Goal: Information Seeking & Learning: Understand process/instructions

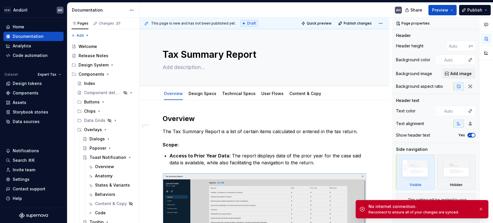
scroll to position [391, 0]
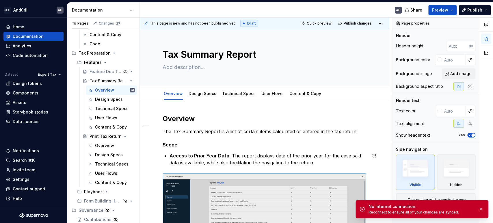
click at [230, 134] on p "The Tax Summary Report is a list of certain items calculated or entered in the …" at bounding box center [265, 131] width 204 height 7
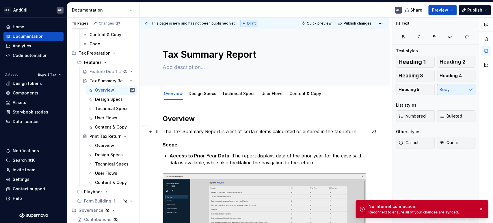
click at [256, 130] on p "The Tax Summary Report is a list of certain items calculated or entered in the …" at bounding box center [265, 131] width 204 height 7
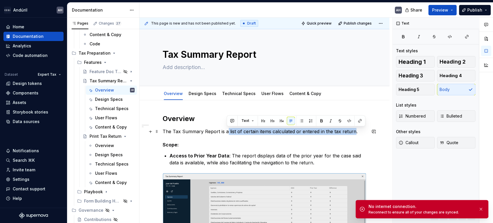
drag, startPoint x: 353, startPoint y: 131, endPoint x: 227, endPoint y: 130, distance: 126.3
click at [227, 130] on p "The Tax Summary Report is a list of certain items calculated or entered in the …" at bounding box center [265, 131] width 204 height 7
copy p "list of certain items calculated or entered in the tax return"
type textarea "*"
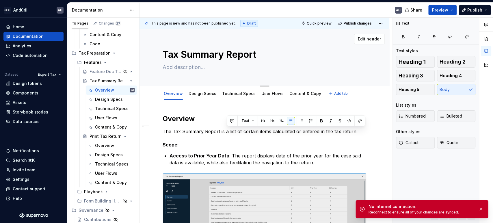
click at [176, 68] on textarea at bounding box center [264, 67] width 204 height 9
paste textarea "list of certain items calculated or entered in the tax return"
type textarea "list of certain items calculated or entered in the tax return"
type textarea "*"
drag, startPoint x: 166, startPoint y: 67, endPoint x: 160, endPoint y: 67, distance: 6.4
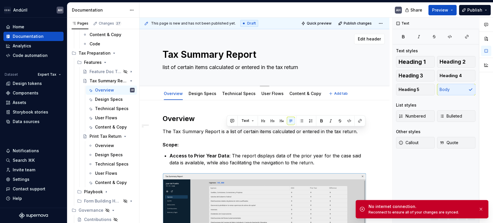
click at [160, 67] on div "Tax Summary Report list of certain items calculated or entered in the tax retur…" at bounding box center [265, 57] width 250 height 57
type textarea "Lst of certain items calculated or entered in the tax return"
type textarea "*"
type textarea "List of certain items calculated or entered in the tax return"
click at [182, 66] on textarea "List of certain items calculated or entered in the tax return" at bounding box center [264, 67] width 204 height 9
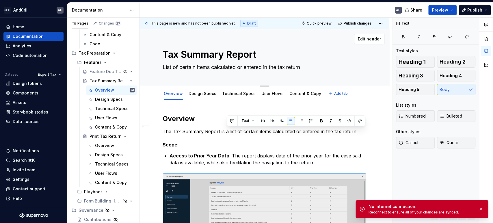
click at [182, 66] on textarea "List of certain items calculated or entered in the tax return" at bounding box center [264, 67] width 204 height 9
drag, startPoint x: 210, startPoint y: 68, endPoint x: 179, endPoint y: 69, distance: 31.3
click at [179, 69] on textarea "List of certain items calculated or entered in the tax return" at bounding box center [264, 67] width 204 height 9
type textarea "*"
click at [186, 68] on textarea "List of certain items calculated or entered in the tax return" at bounding box center [264, 67] width 204 height 9
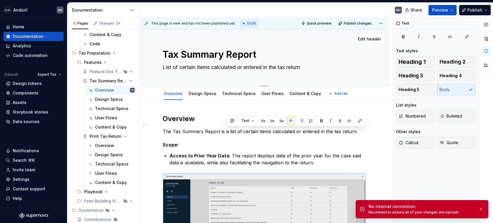
click at [186, 68] on textarea "List of certain items calculated or entered in the tax return" at bounding box center [264, 67] width 204 height 9
type textarea "List of items calculated or entered in the tax return"
click at [296, 69] on textarea "List of items calculated or entered in the tax return" at bounding box center [264, 67] width 204 height 9
type textarea "*"
click at [194, 68] on textarea "List of items calculated or entered in the tax return" at bounding box center [264, 67] width 204 height 9
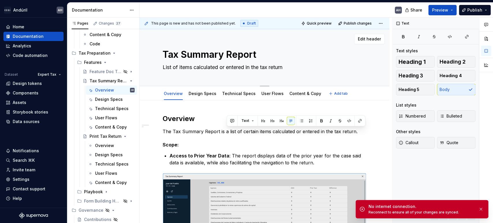
type textarea "List of itemscalculated or entered in the tax return"
type textarea "*"
type textarea "List of itemcalculated or entered in the tax return"
type textarea "*"
type textarea "List of itecalculated or entered in the tax return"
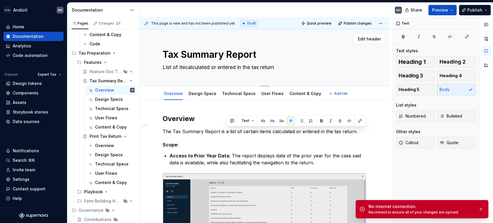
type textarea "*"
type textarea "List of itcalculated or entered in the tax return"
type textarea "*"
type textarea "List of icalculated or entered in the tax return"
type textarea "*"
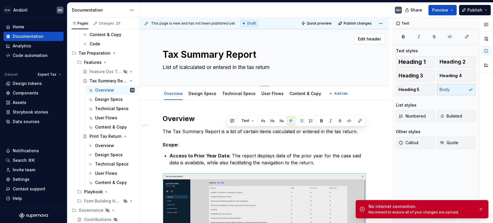
type textarea "List of calculated or entered in the tax return"
type textarea "*"
type textarea "List of acalculated or entered in the tax return"
type textarea "*"
type textarea "List of amcalculated or entered in the tax return"
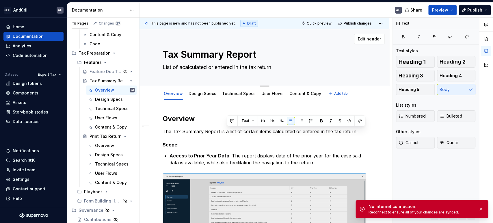
type textarea "*"
type textarea "List of amocalculated or entered in the tax return"
type textarea "*"
type textarea "List of amoucalculated or entered in the tax return"
type textarea "*"
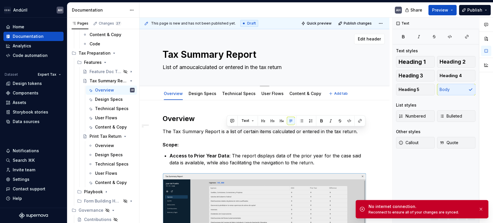
type textarea "List of amouncalculated or entered in the tax return"
type textarea "*"
type textarea "List of amountcalculated or entered in the tax return"
type textarea "*"
type textarea "List of amountscalculated or entered in the tax return"
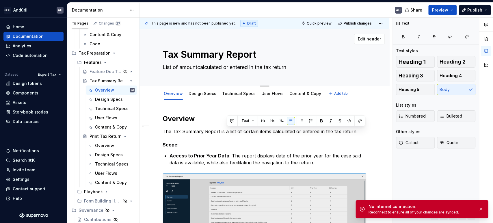
type textarea "*"
type textarea "List of amounts calculated or entered in the tax return"
click at [186, 68] on textarea "List of amounts calculated or entered in the tax return" at bounding box center [264, 67] width 204 height 9
click at [182, 67] on textarea "List of amounts calculated or entered in the tax return" at bounding box center [264, 67] width 204 height 9
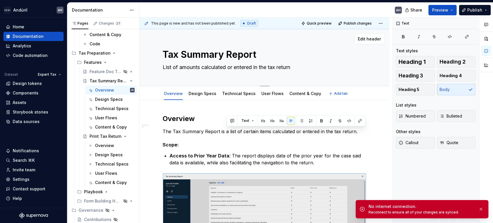
click at [182, 67] on textarea "List of amounts calculated or entered in the tax return" at bounding box center [264, 67] width 204 height 9
type textarea "*"
type textarea "List of amounts calculated or entered in the tax return"
click at [481, 210] on button "button" at bounding box center [481, 209] width 8 height 8
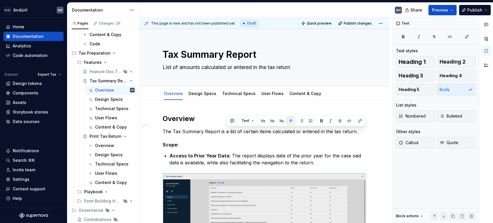
type textarea "*"
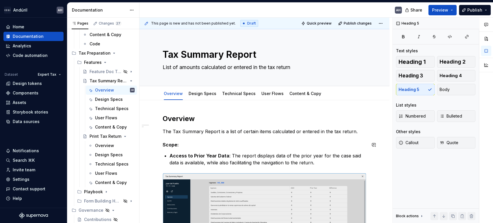
click at [209, 131] on p "The Tax Summary Report is a list of certain items calculated or entered in the …" at bounding box center [265, 131] width 204 height 7
click at [246, 130] on p "The Tax Summary Report is a list of certain items calculated or entered in the …" at bounding box center [265, 131] width 204 height 7
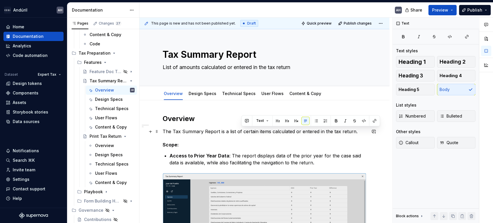
click at [267, 132] on p "The Tax Summary Report is a list of certain items calculated or entered in the …" at bounding box center [265, 131] width 204 height 7
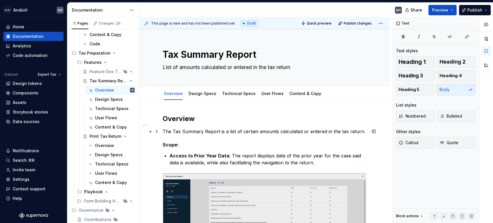
click at [324, 131] on p "The Tax Summary Report is a list of certain amounts calculated or entered in th…" at bounding box center [265, 131] width 204 height 7
click at [325, 131] on p "The Tax Summary Report is a list of certain amounts calculated or entered in th…" at bounding box center [265, 131] width 204 height 7
click at [363, 131] on p "The Tax Summary Report is a list of certain amounts calculated or entered in th…" at bounding box center [265, 131] width 204 height 7
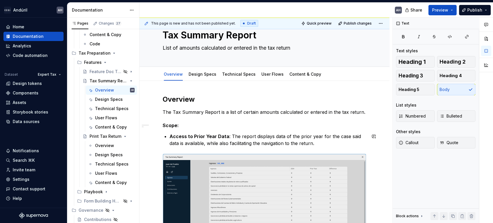
scroll to position [32, 0]
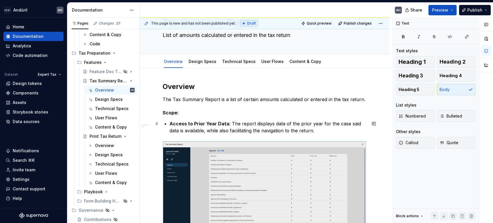
click at [222, 124] on strong "Access to Prior Year Data" at bounding box center [200, 124] width 60 height 6
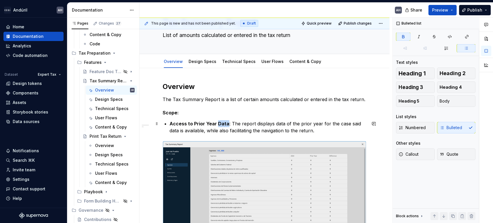
click at [222, 124] on strong "Access to Prior Year Data" at bounding box center [200, 124] width 60 height 6
click at [323, 130] on p "Access to Prior Yea : The report displays data of the prior year for the case s…" at bounding box center [268, 127] width 197 height 14
click at [345, 123] on p "Access to Prior Yea : The report displays data of the prior year for the case s…" at bounding box center [268, 127] width 197 height 14
click at [205, 131] on p "Access to Prior Yea : The report displays data of the prior year for the cases …" at bounding box center [268, 127] width 197 height 14
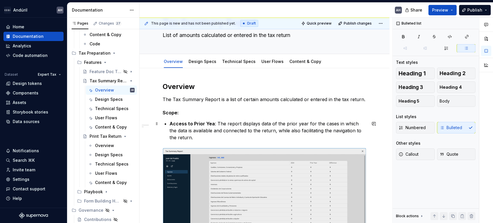
click at [206, 138] on p "Access to Prior Yea : The report displays data of the prior year for the cases …" at bounding box center [268, 130] width 197 height 21
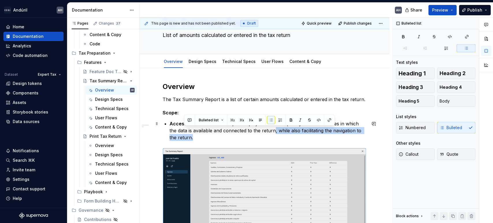
drag, startPoint x: 266, startPoint y: 130, endPoint x: 268, endPoint y: 136, distance: 6.0
click at [268, 136] on p "Access to Prior Yea : The report displays data of the prior year for the cases …" at bounding box center [268, 130] width 197 height 21
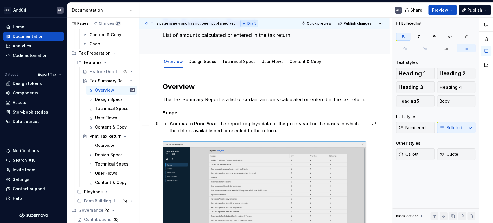
click at [212, 123] on strong "Access to Prior Yea" at bounding box center [192, 124] width 45 height 6
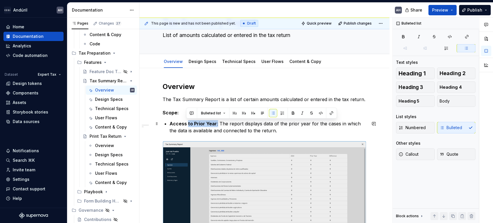
drag, startPoint x: 216, startPoint y: 124, endPoint x: 188, endPoint y: 124, distance: 27.5
click at [188, 124] on p "Access to Prior Year : The report displays data of the prior year for the cases…" at bounding box center [268, 127] width 197 height 14
click at [215, 126] on p "Access to Prior Year : The report displays data of the prior year for the cases…" at bounding box center [268, 127] width 197 height 14
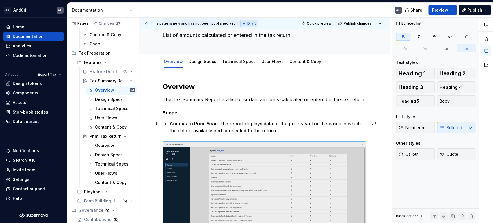
click at [288, 130] on p "Access to Prior Year : The report displays data of the prior year for the cases…" at bounding box center [268, 127] width 197 height 14
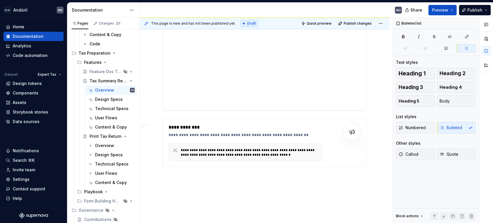
scroll to position [0, 0]
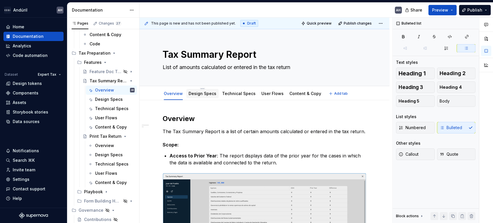
click at [204, 97] on div "Design Specs" at bounding box center [202, 93] width 32 height 9
click at [210, 94] on link "Design Specs" at bounding box center [203, 93] width 28 height 5
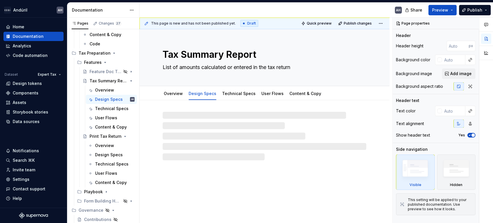
type textarea "*"
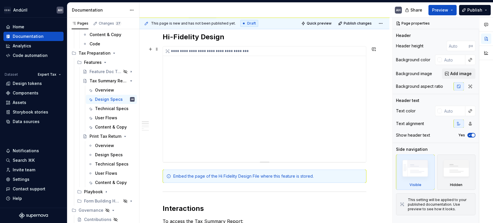
scroll to position [96, 0]
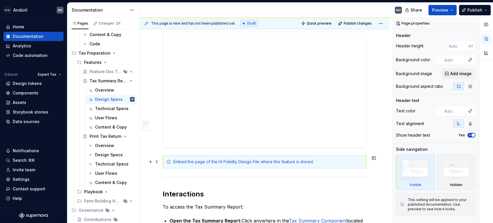
click at [233, 166] on div "Embed the page of the Hi Fidelity Design File where this feature is stored." at bounding box center [265, 161] width 204 height 13
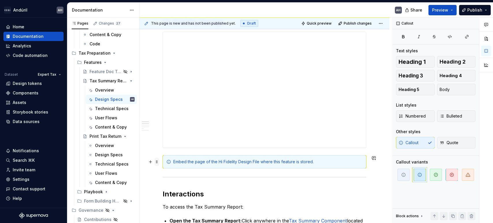
click at [157, 162] on span at bounding box center [157, 162] width 5 height 8
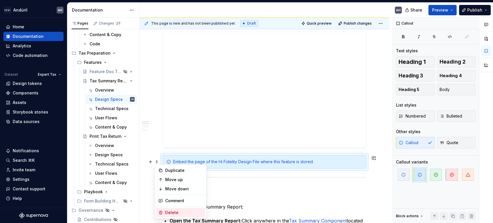
click at [181, 212] on div "Delete" at bounding box center [184, 213] width 38 height 6
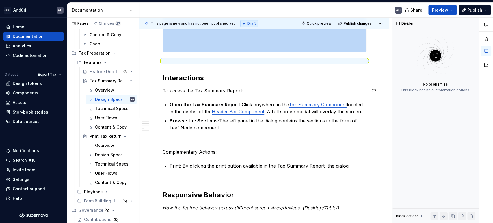
scroll to position [192, 0]
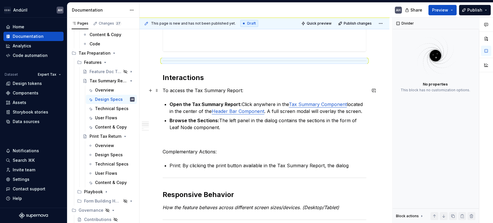
click at [260, 90] on p "To access the Tax Summary Report:" at bounding box center [265, 90] width 204 height 7
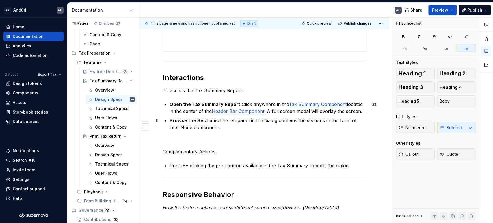
click at [233, 123] on p "Browse the Sections: The left panel in the dialog contains the sections in the …" at bounding box center [268, 124] width 197 height 14
click at [359, 110] on p "Open the Tax Summary Report: Click anywhere in the Tax Summary Component locate…" at bounding box center [268, 108] width 197 height 14
click at [191, 119] on strong "Browse the Sections:" at bounding box center [195, 121] width 50 height 6
click at [230, 120] on p "Browse the Sections: The left panel in the dialog contains the sections in the …" at bounding box center [268, 124] width 197 height 14
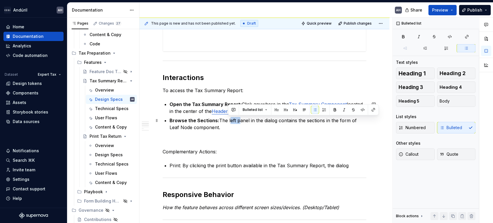
click at [230, 120] on p "Browse the Sections: The left panel in the dialog contains the sections in the …" at bounding box center [268, 124] width 197 height 14
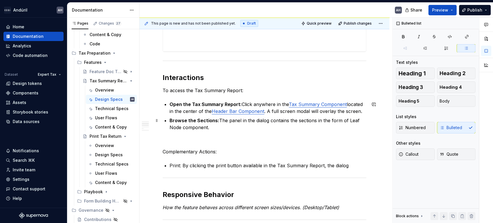
click at [252, 120] on p "Browse the Sections: The panel in the dialog contains the sections in the form …" at bounding box center [268, 124] width 197 height 14
click at [349, 120] on p "Browse the Sections: The panel in the left side of the dialog contains the sect…" at bounding box center [268, 124] width 197 height 14
click at [300, 127] on p "Browse the Sections: The panel in the left side of the dialog contains the sect…" at bounding box center [268, 124] width 197 height 14
click at [220, 129] on p "Browse the Sections: The panel in the left side of the dialog contains the sect…" at bounding box center [268, 124] width 197 height 14
click at [307, 129] on p "Browse the Sections: The panel in the left side of the dialog contains the sect…" at bounding box center [268, 124] width 197 height 14
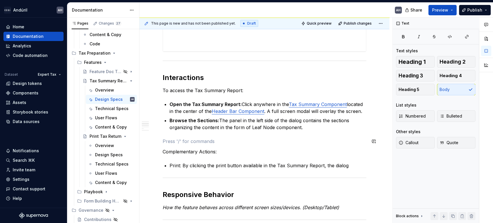
click at [185, 133] on div "**********" at bounding box center [265, 134] width 204 height 425
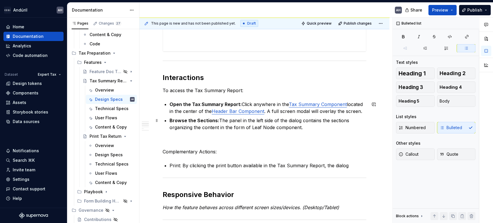
click at [301, 128] on p "Browse the Sections: The panel in the left side of the dialog contains the sect…" at bounding box center [268, 124] width 197 height 14
click at [219, 152] on p "Complementary Actions:" at bounding box center [265, 151] width 204 height 7
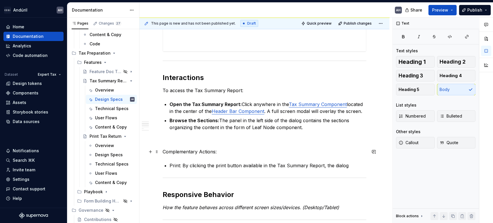
click at [214, 152] on p "Complementary Actions:" at bounding box center [265, 151] width 204 height 7
click at [176, 165] on p "Print: By clicking the print button available in the Tax Summary Report, the di…" at bounding box center [268, 165] width 197 height 7
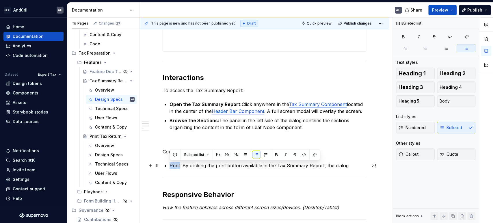
click at [176, 165] on p "Print: By clicking the print button available in the Tax Summary Report, the di…" at bounding box center [268, 165] width 197 height 7
click at [221, 163] on p "Print : By clicking the print button available in the Tax Summary Report, the d…" at bounding box center [268, 165] width 197 height 7
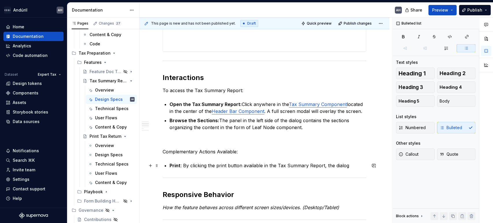
click at [348, 163] on p "Print : By clicking the print button available in the Tax Summary Report, the d…" at bounding box center [268, 165] width 197 height 7
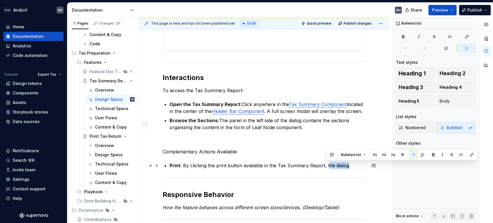
drag, startPoint x: 348, startPoint y: 164, endPoint x: 326, endPoint y: 164, distance: 22.0
click at [326, 164] on p "Print : By clicking the print button available in the Tax Summary Report, the d…" at bounding box center [268, 165] width 197 height 7
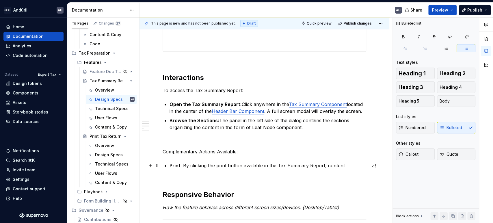
click at [340, 163] on p "Print : By clicking the print button available in the Tax Summary Report, conte…" at bounding box center [268, 165] width 197 height 7
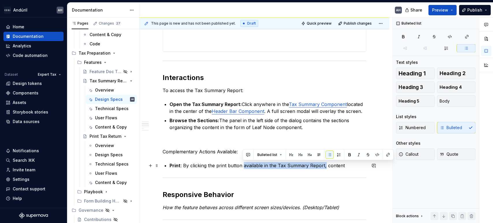
drag, startPoint x: 242, startPoint y: 165, endPoint x: 323, endPoint y: 168, distance: 81.3
click at [323, 168] on p "Print : By clicking the print button available in the Tax Summary Report, conte…" at bounding box center [268, 165] width 197 height 7
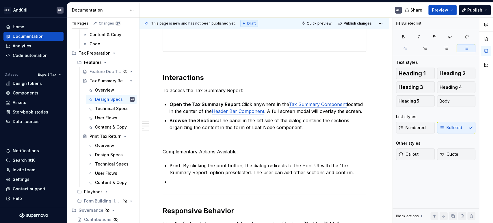
type textarea "*"
